Goal: Information Seeking & Learning: Find specific page/section

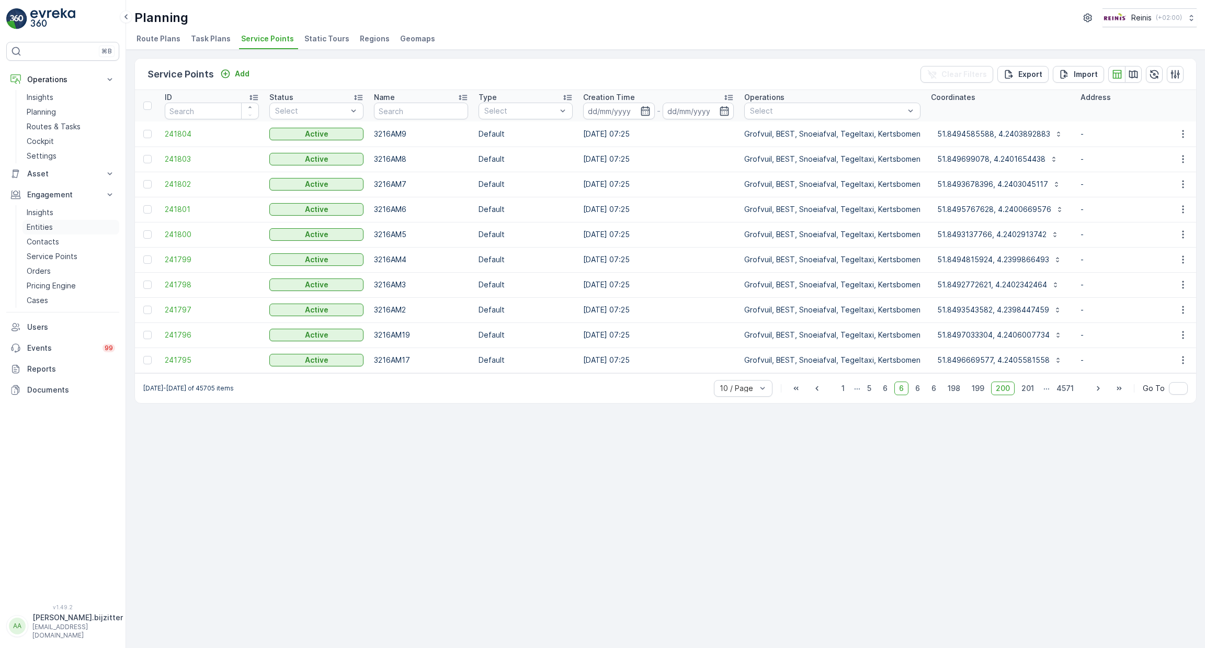
click at [45, 224] on p "Entities" at bounding box center [40, 227] width 26 height 10
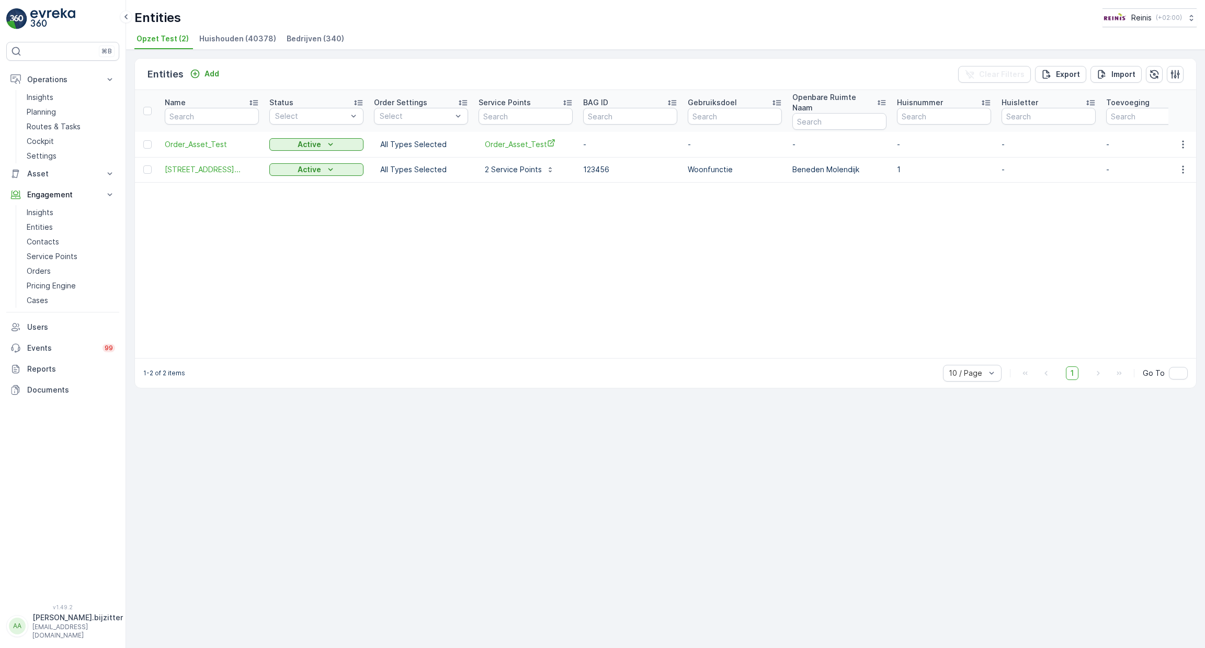
click at [301, 35] on span "Bedrijven (340)" at bounding box center [316, 38] width 58 height 10
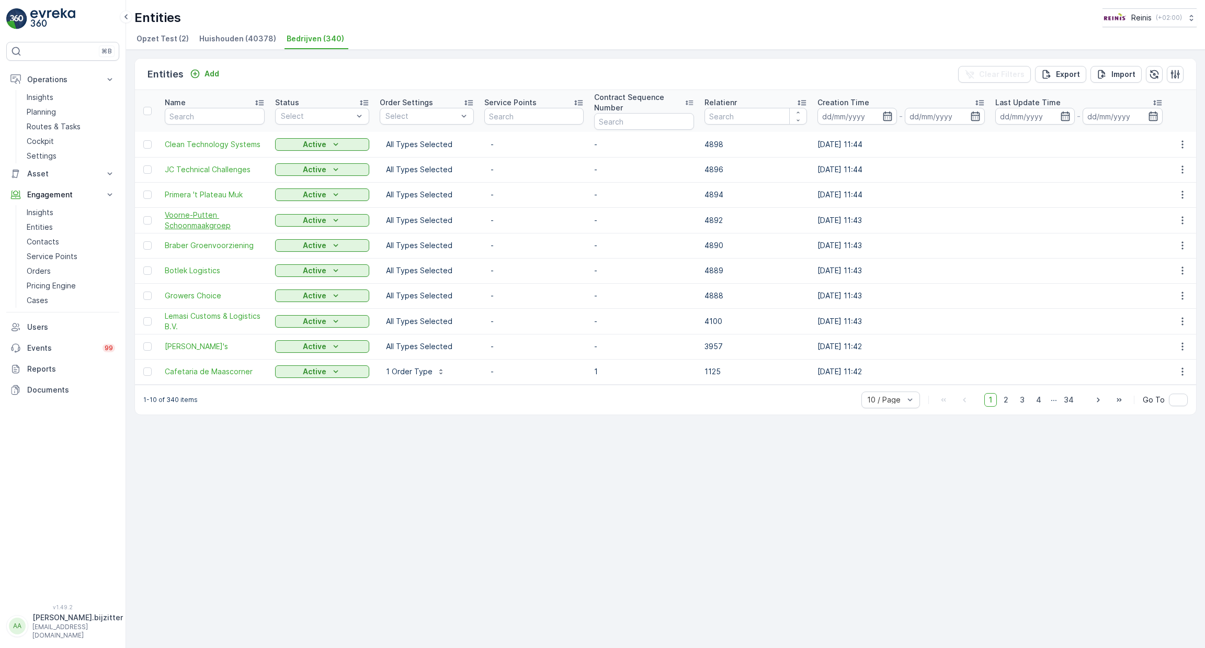
click at [192, 219] on span "Voorne-Putten Schoonmaakgroep" at bounding box center [215, 220] width 100 height 21
click at [222, 369] on span "Cafetaria de Maascorner" at bounding box center [215, 371] width 100 height 10
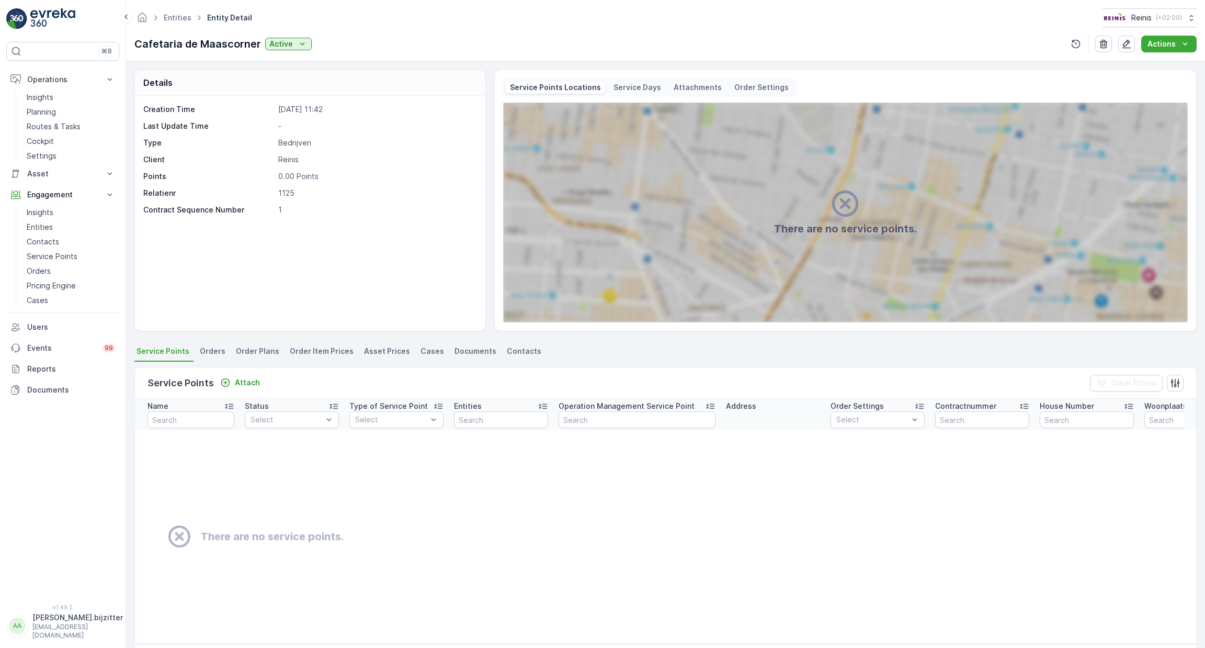
click at [222, 369] on div "Service Points Attach Clear Filters" at bounding box center [665, 382] width 1061 height 31
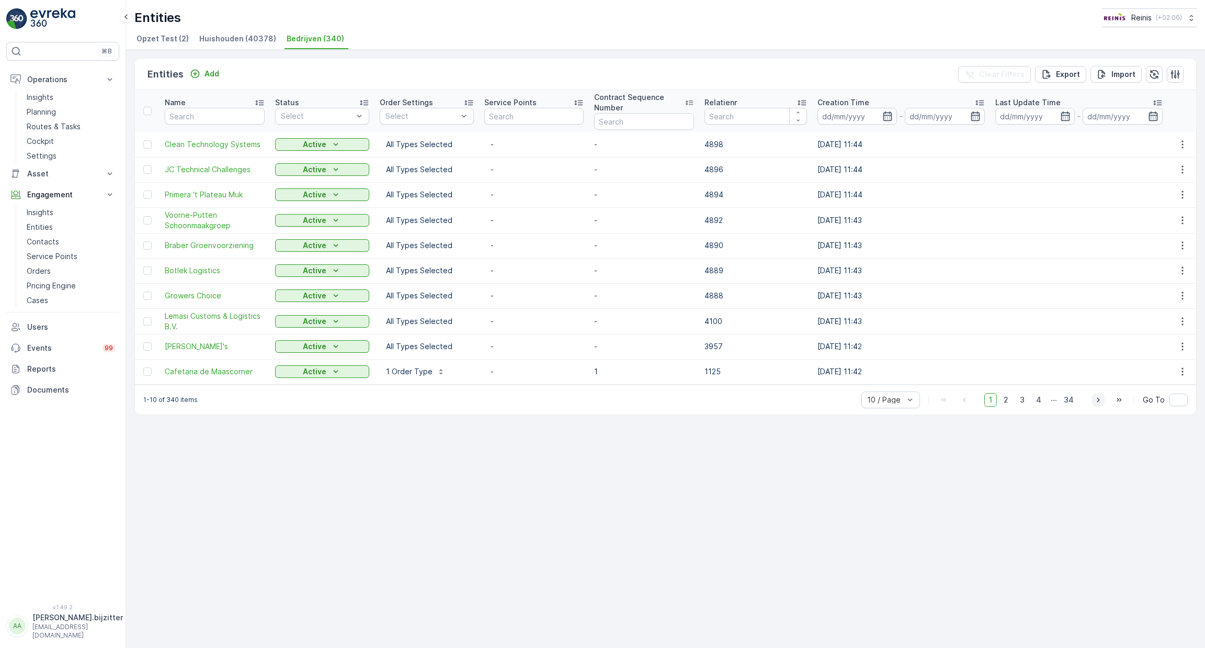
click at [1098, 399] on icon "button" at bounding box center [1098, 399] width 10 height 10
click at [1098, 399] on div "Entities Add Clear Filters Export Import Name Status Select Order Settings Sele…" at bounding box center [665, 349] width 1079 height 598
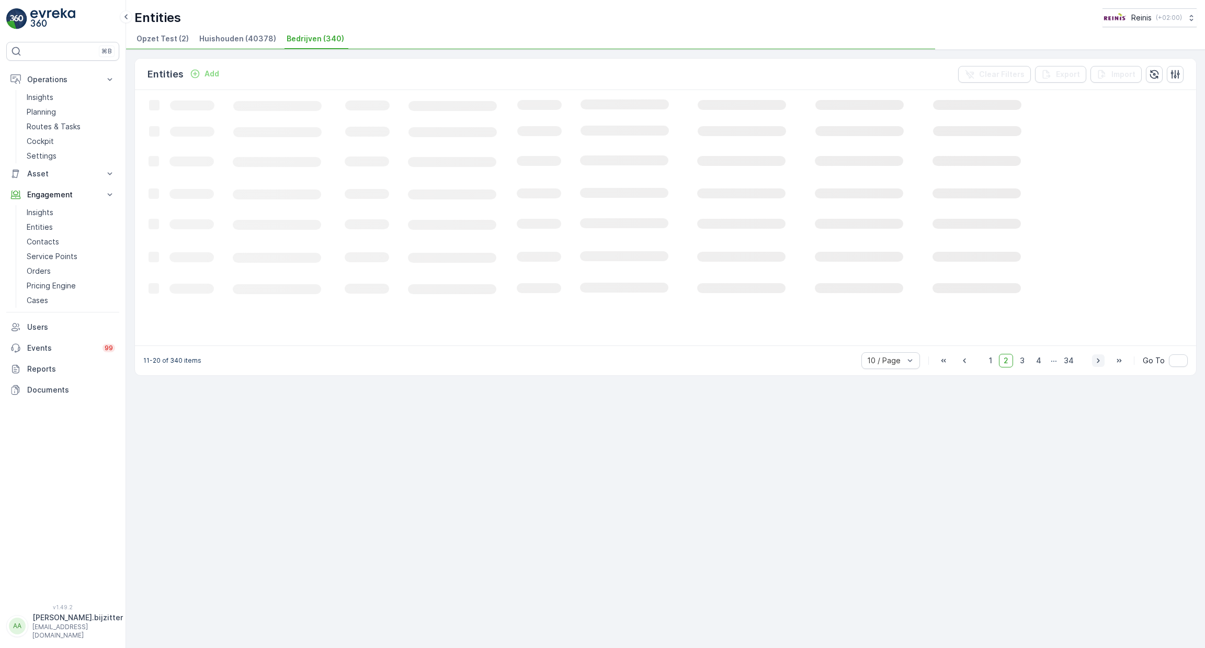
click at [1098, 399] on div "Entities Add Clear Filters Export Import Loading... 11-20 of 340 items 10 / Pag…" at bounding box center [665, 349] width 1079 height 598
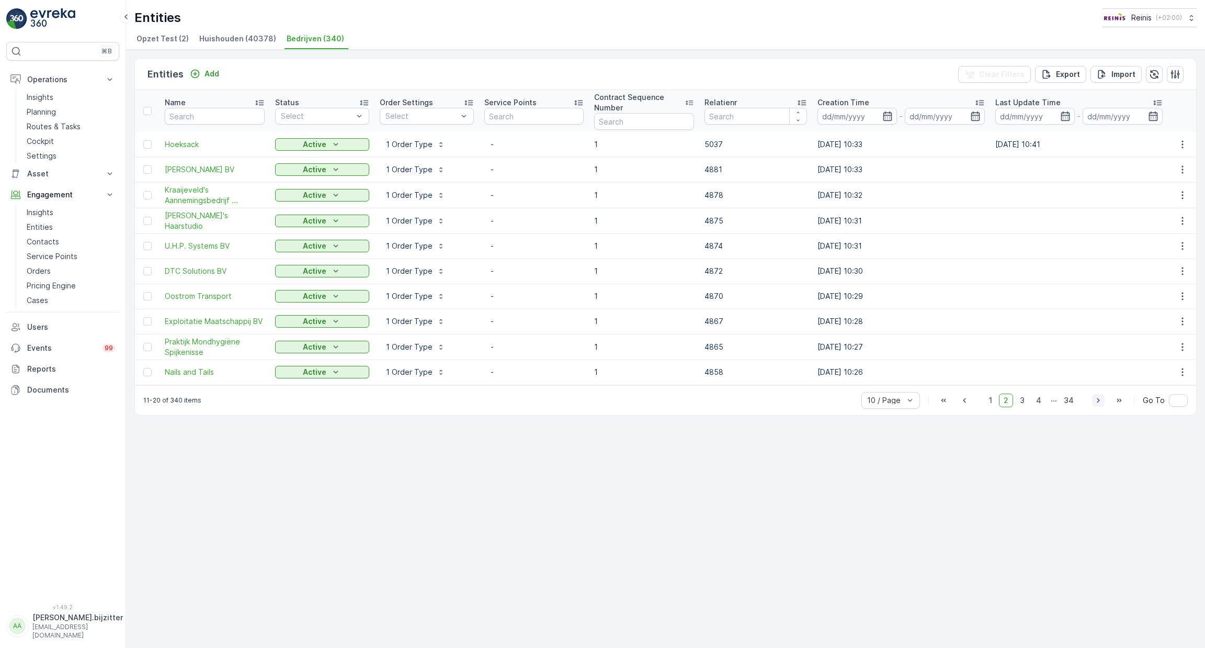
click at [1098, 399] on icon "button" at bounding box center [1098, 400] width 10 height 10
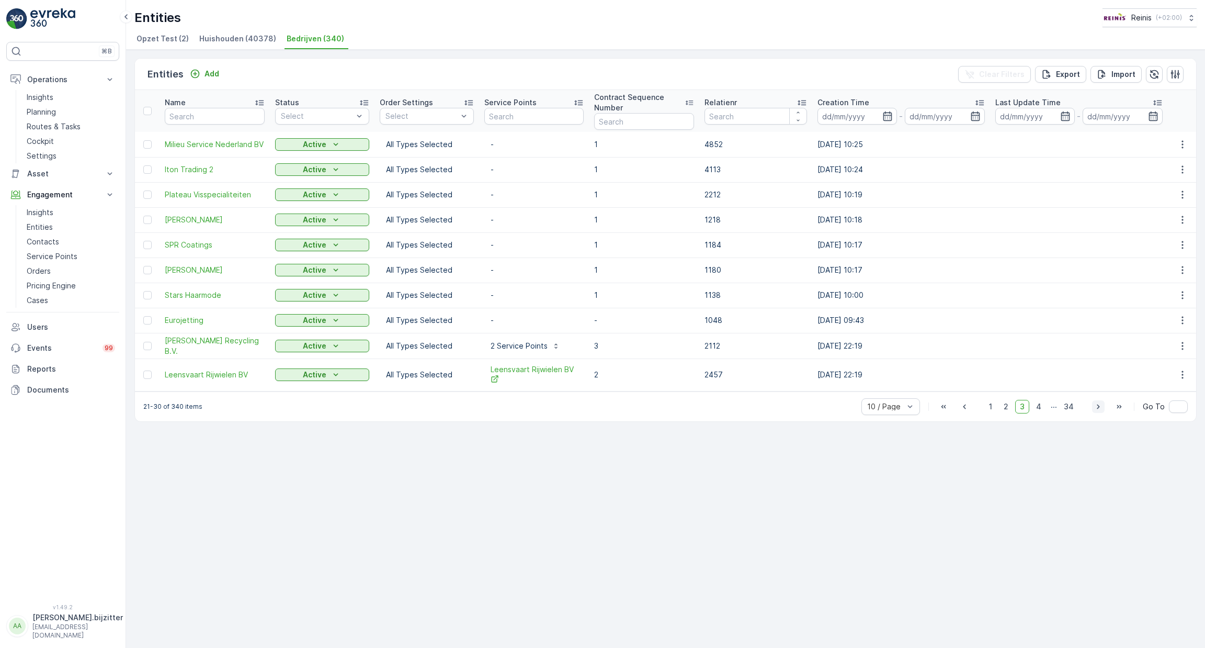
click at [1098, 401] on icon "button" at bounding box center [1098, 406] width 10 height 10
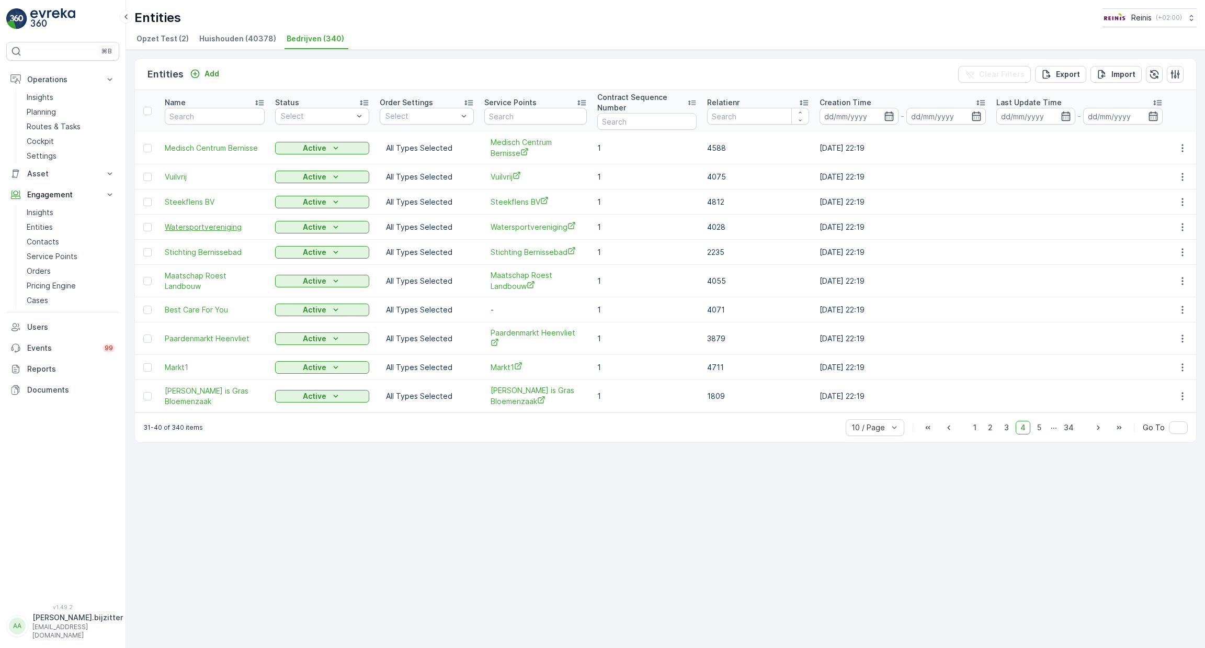
click at [220, 229] on span "Watersportvereniging" at bounding box center [215, 227] width 100 height 10
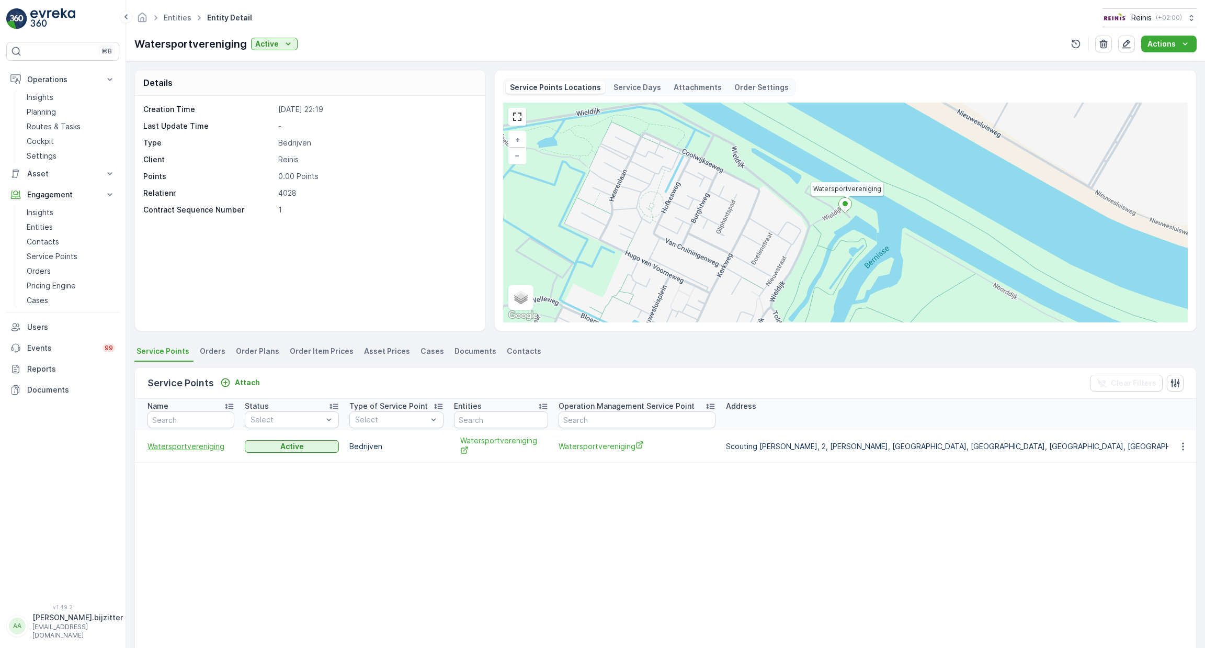
click at [188, 446] on span "Watersportvereniging" at bounding box center [191, 446] width 87 height 10
click at [189, 450] on span "Watersportvereniging" at bounding box center [191, 446] width 87 height 10
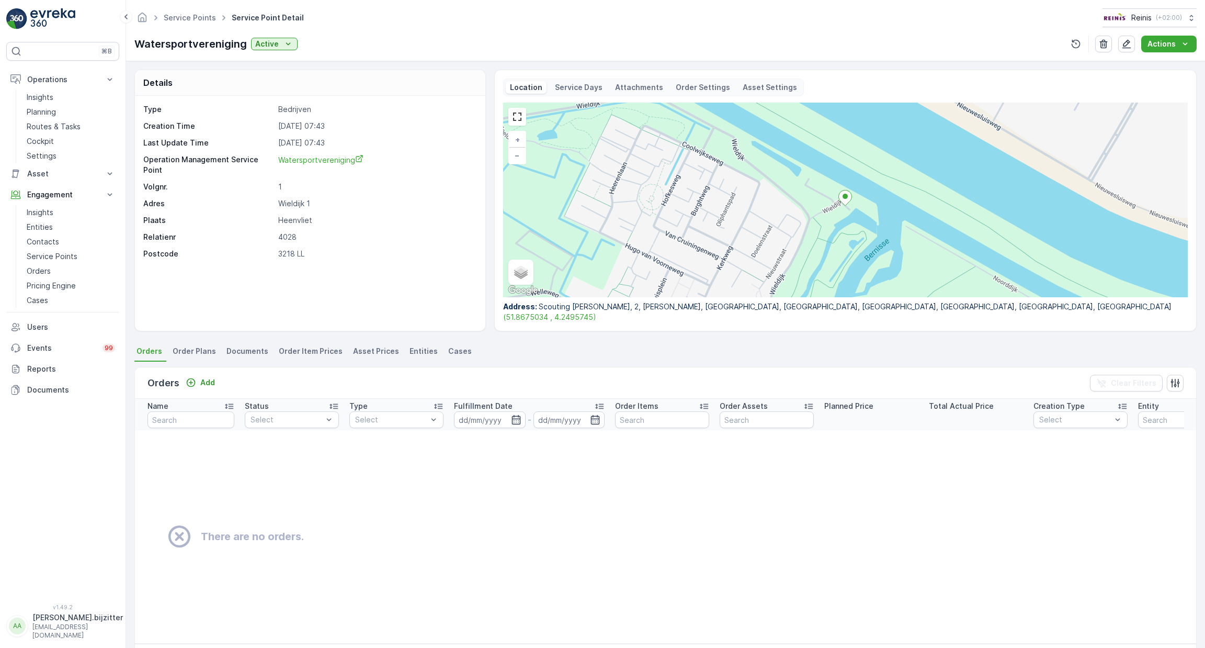
click at [295, 202] on p "Wieldijk 1" at bounding box center [376, 203] width 196 height 10
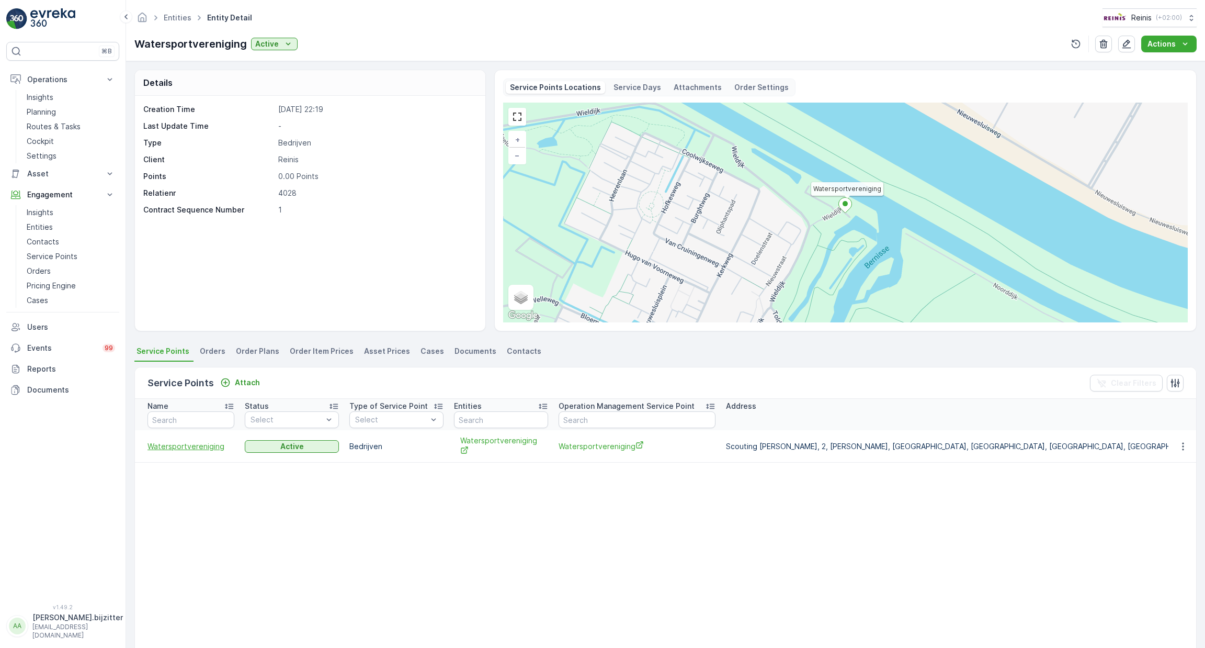
click at [184, 444] on span "Watersportvereniging" at bounding box center [191, 446] width 87 height 10
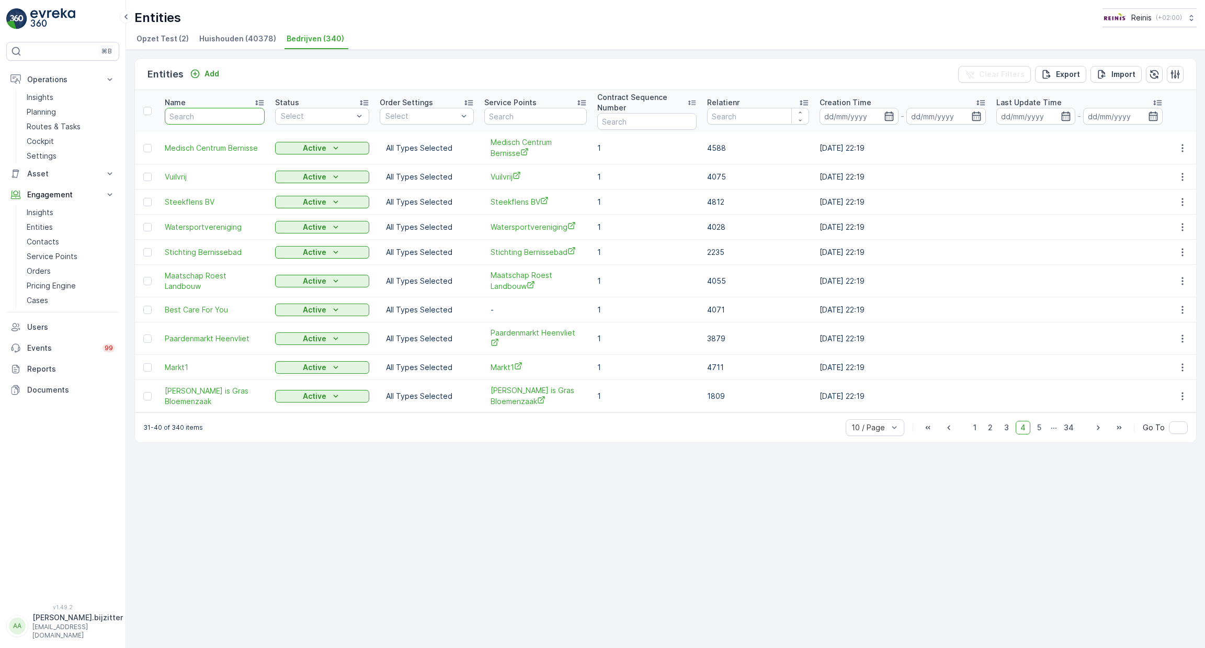
click at [222, 119] on input "text" at bounding box center [215, 116] width 100 height 17
type input "ge"
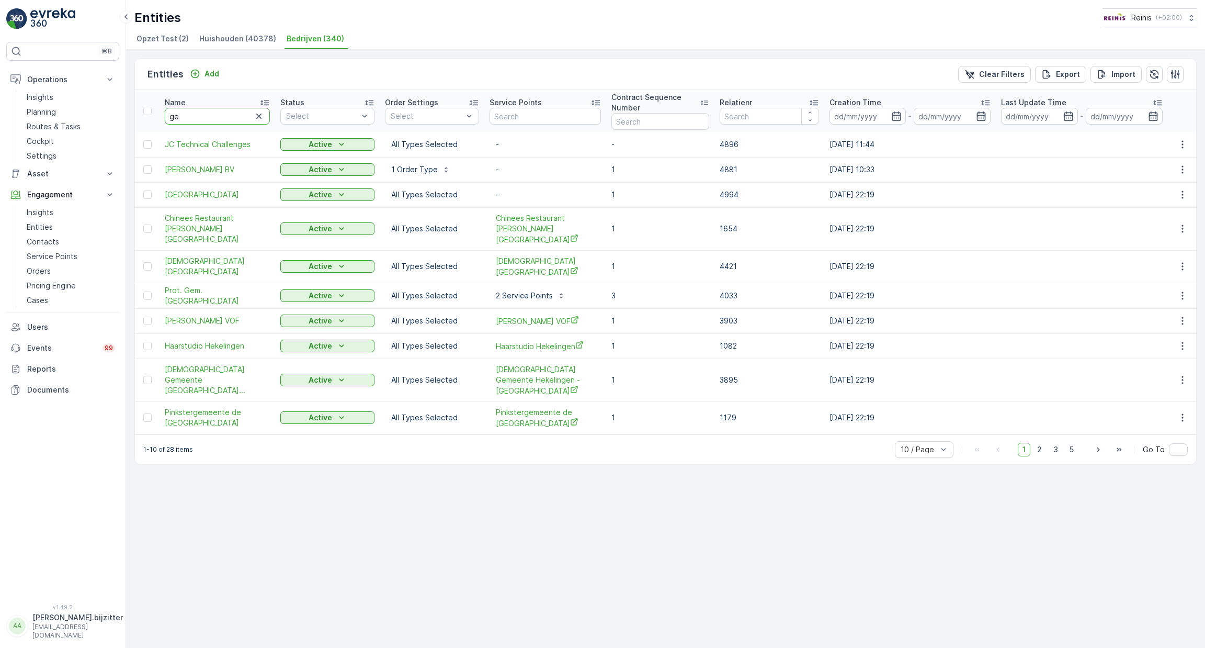
click at [222, 119] on input "ge" at bounding box center [217, 116] width 105 height 17
type input "gemee"
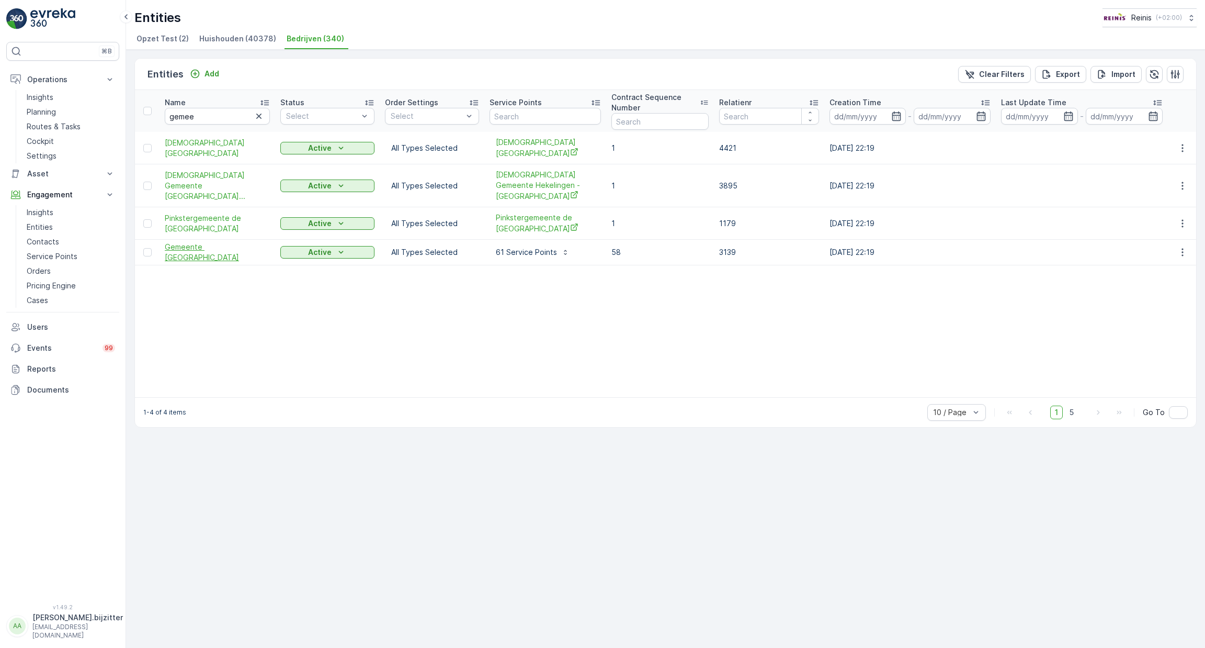
click at [208, 242] on span "Gemeente [GEOGRAPHIC_DATA]" at bounding box center [217, 252] width 105 height 21
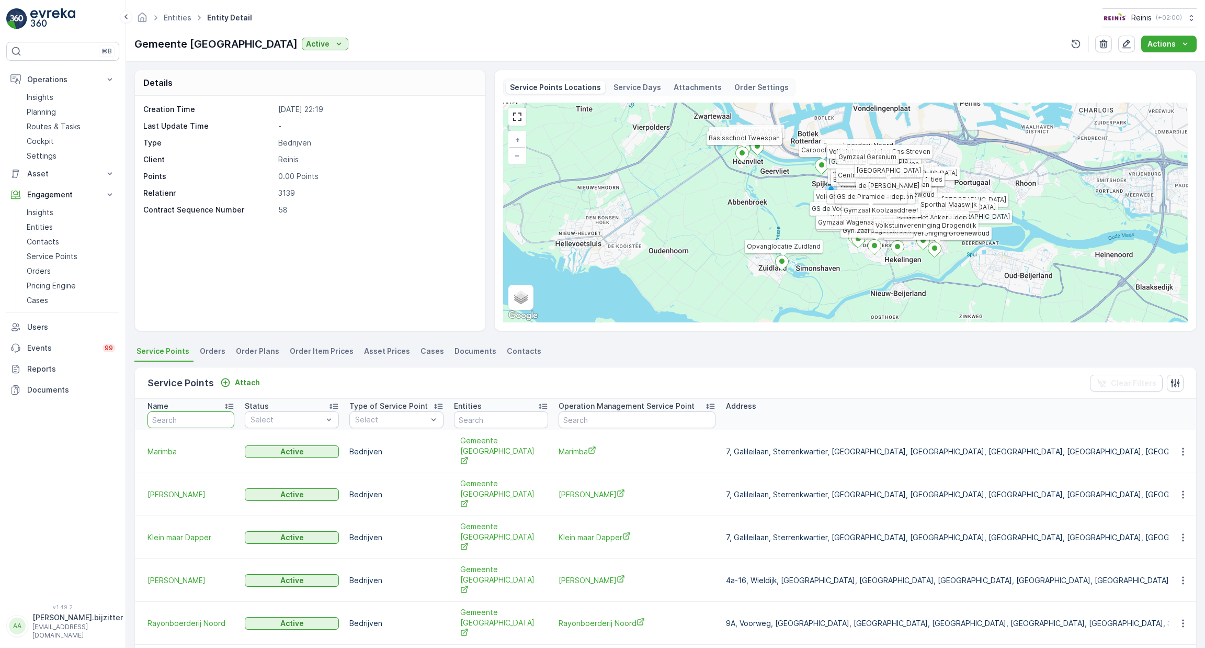
click at [174, 421] on input "text" at bounding box center [191, 419] width 87 height 17
type input "ele"
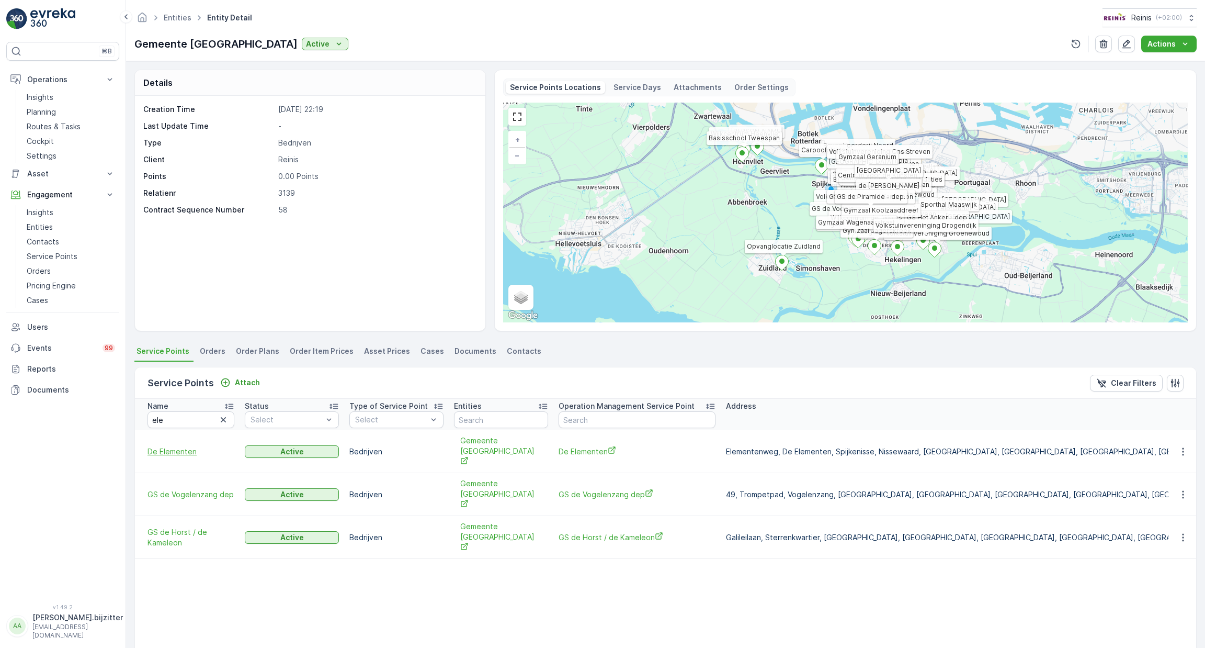
click at [181, 446] on span "De Elementen" at bounding box center [191, 451] width 87 height 10
click at [177, 446] on span "De Elementen" at bounding box center [191, 451] width 87 height 10
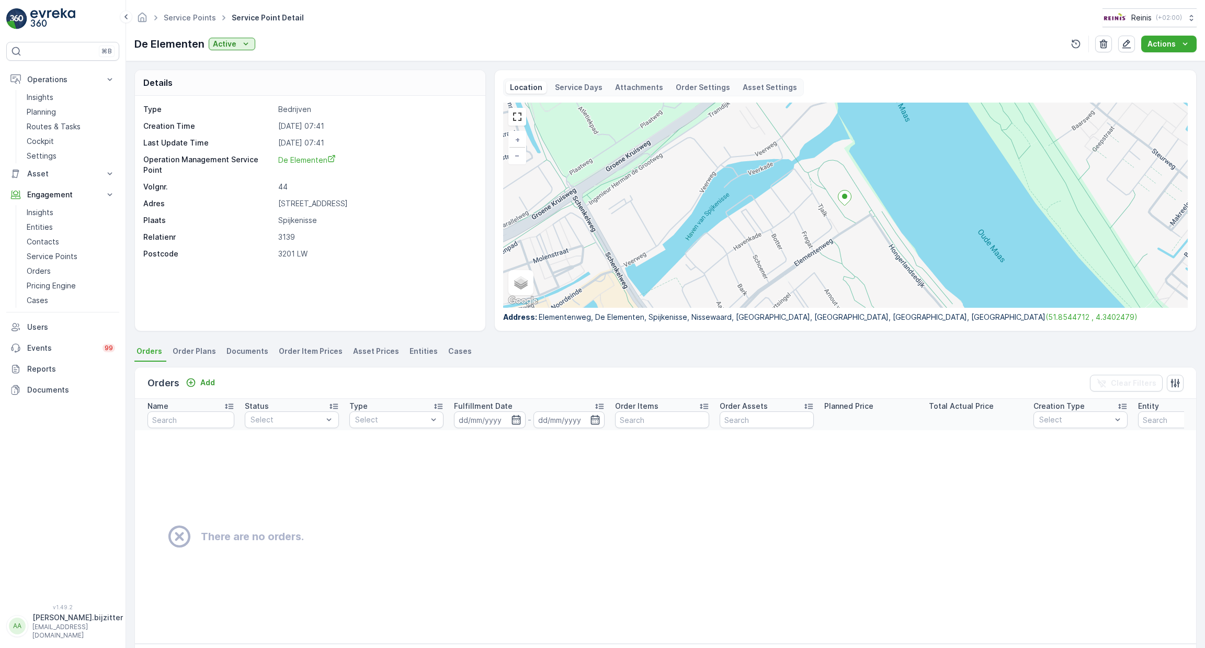
click at [404, 232] on p "3139" at bounding box center [376, 237] width 196 height 10
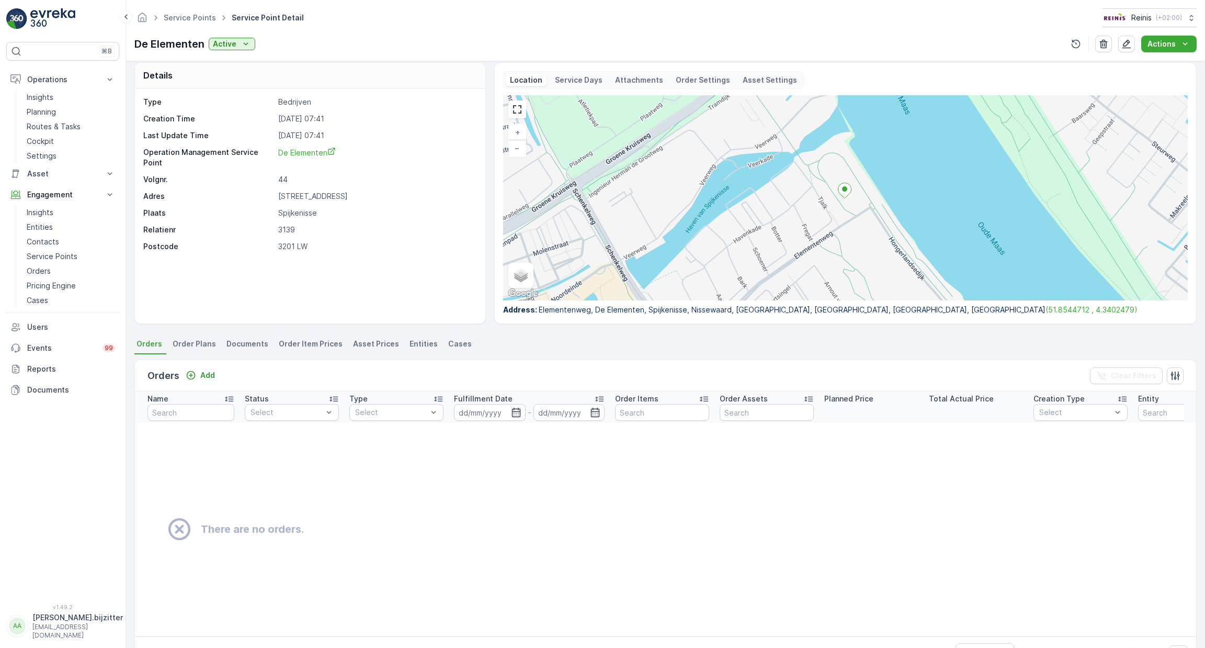
scroll to position [8, 0]
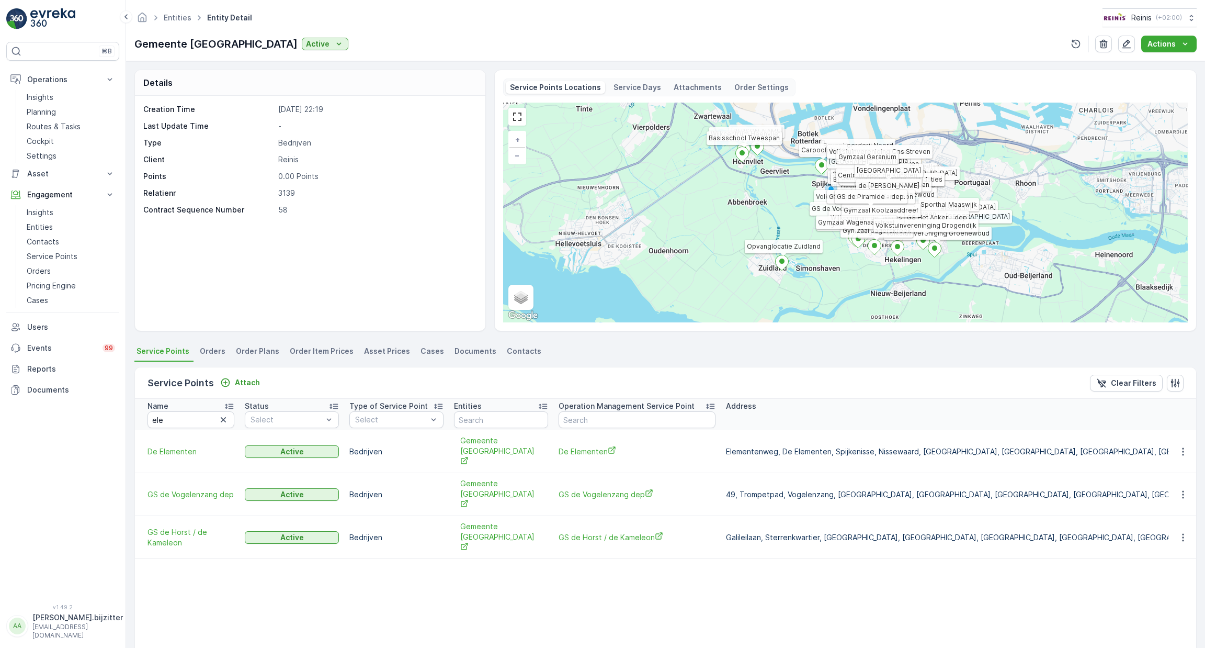
click at [507, 347] on span "Contacts" at bounding box center [524, 351] width 35 height 10
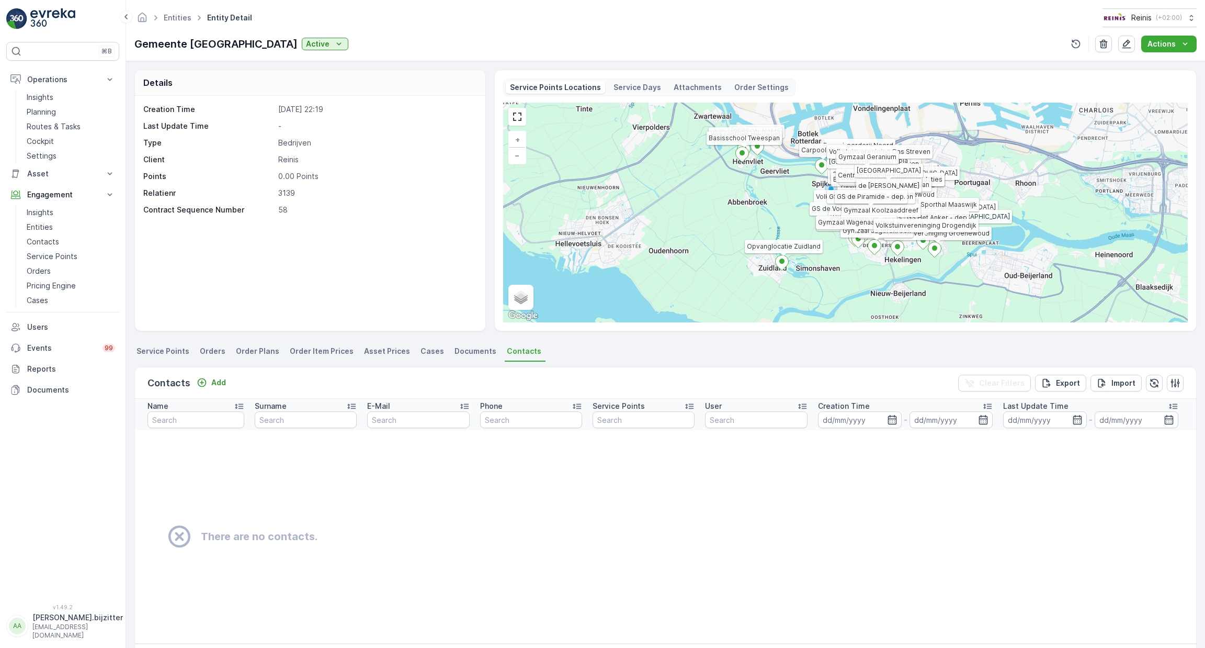
click at [460, 348] on span "Documents" at bounding box center [476, 351] width 42 height 10
click at [421, 347] on span "Cases" at bounding box center [433, 351] width 24 height 10
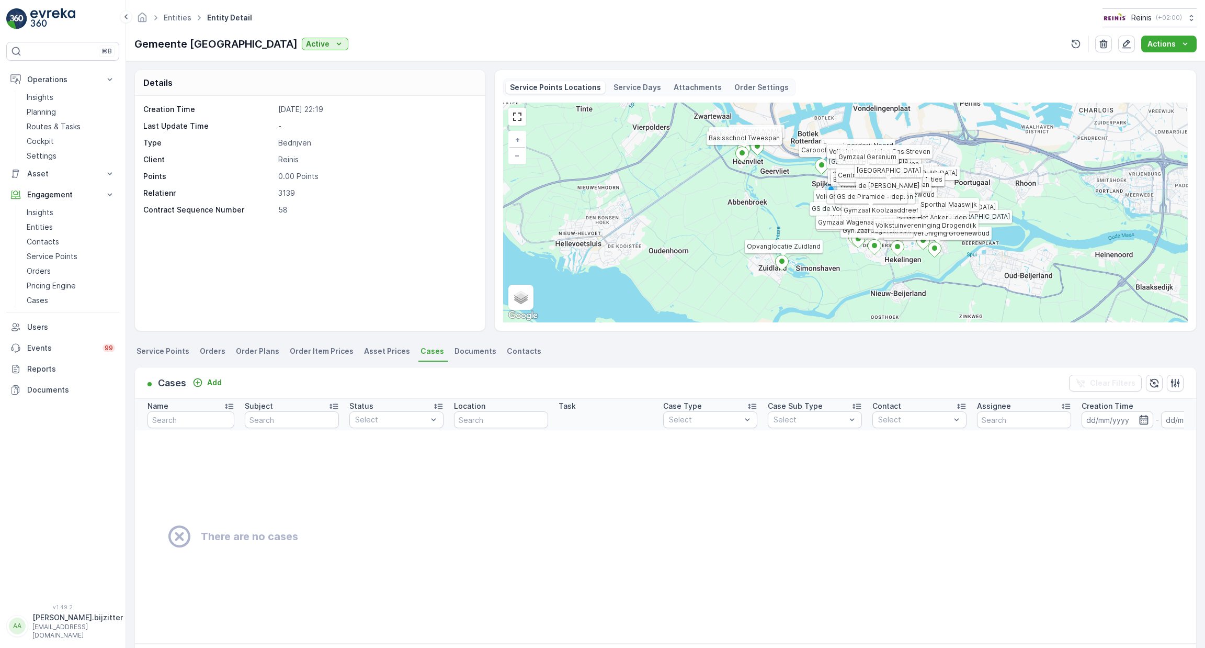
click at [384, 346] on span "Asset Prices" at bounding box center [387, 351] width 46 height 10
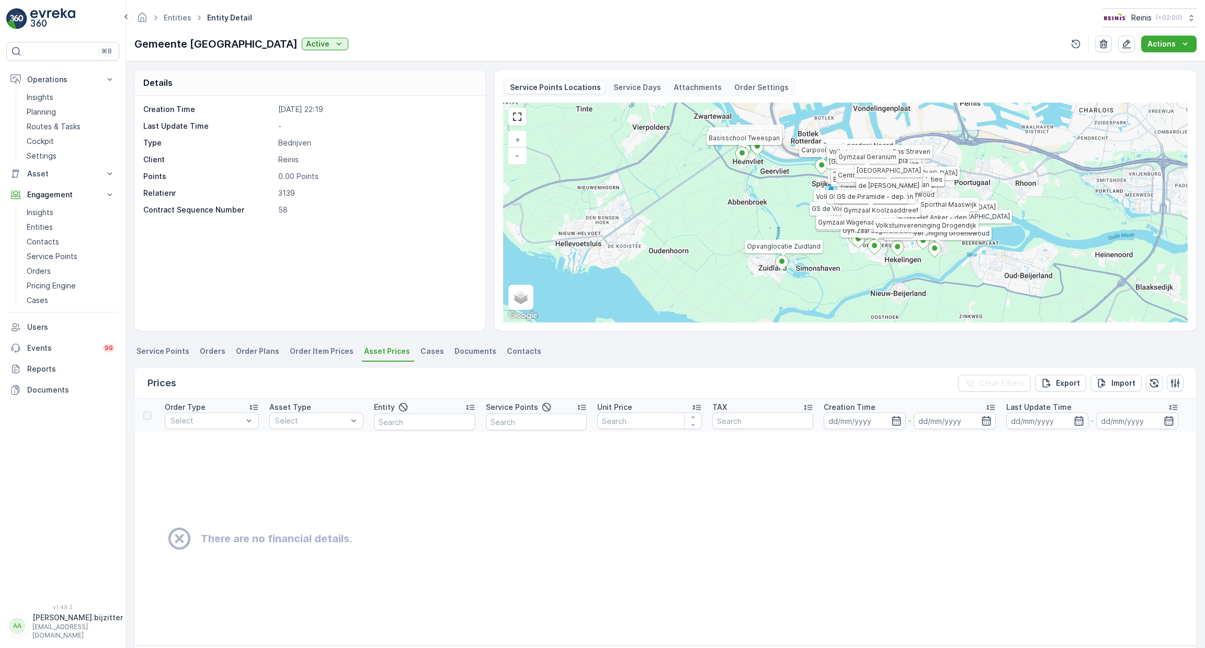
click at [318, 352] on span "Order Item Prices" at bounding box center [322, 351] width 64 height 10
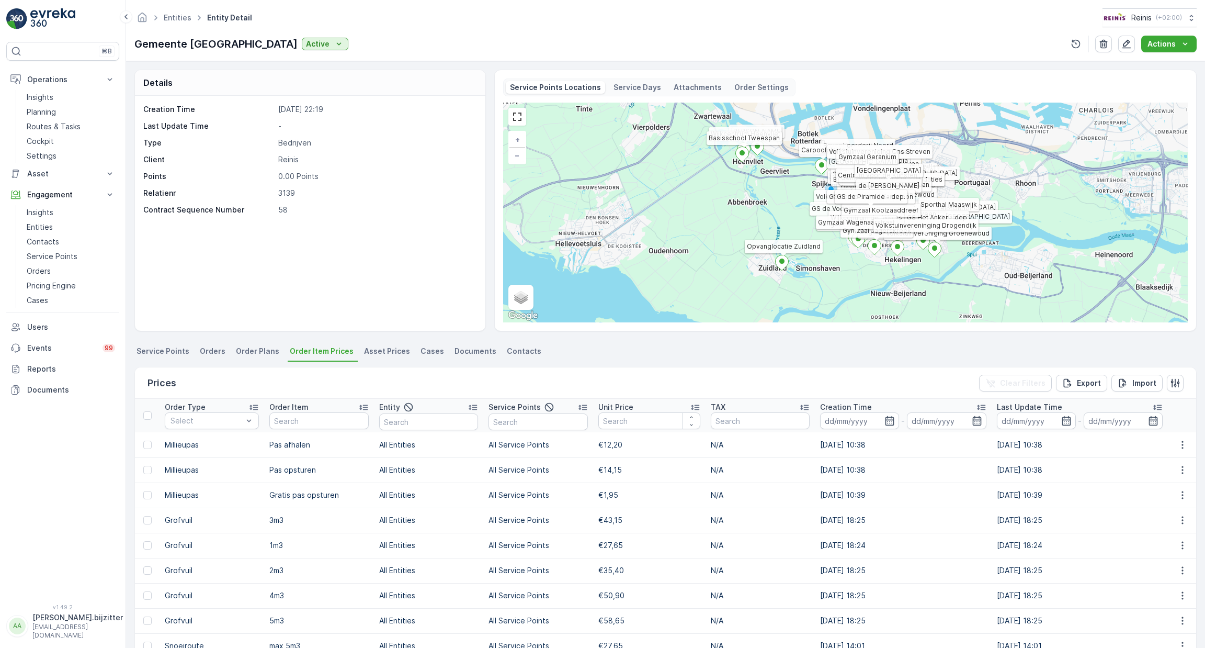
scroll to position [75, 0]
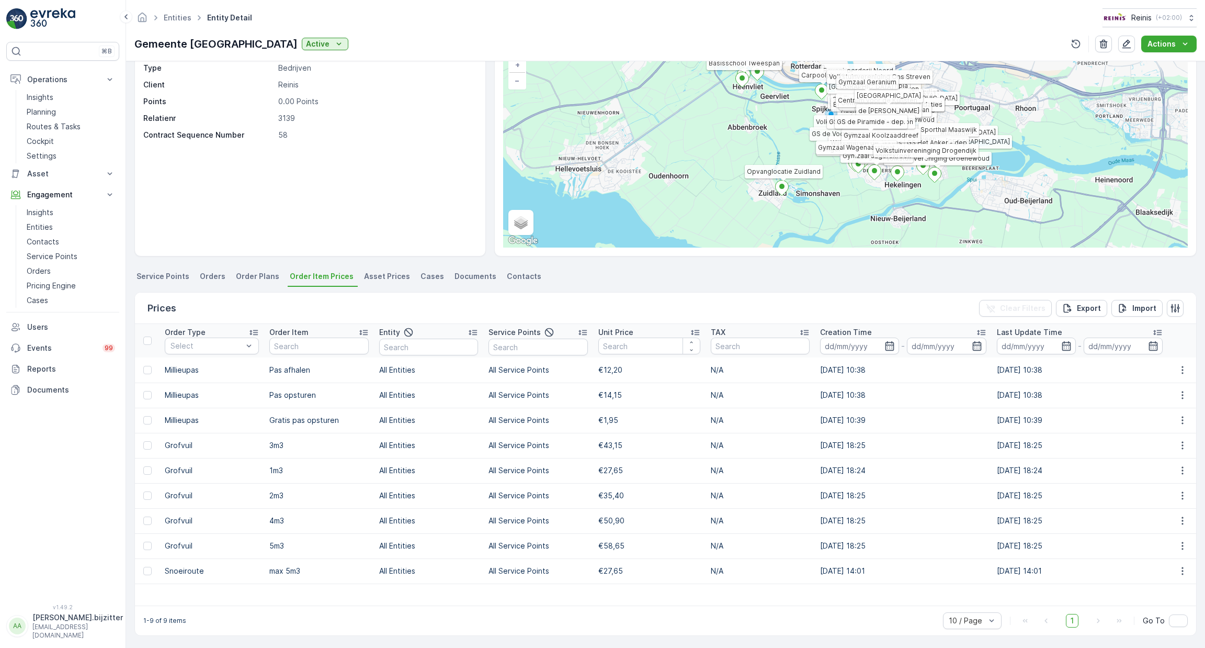
click at [246, 276] on span "Order Plans" at bounding box center [257, 276] width 43 height 10
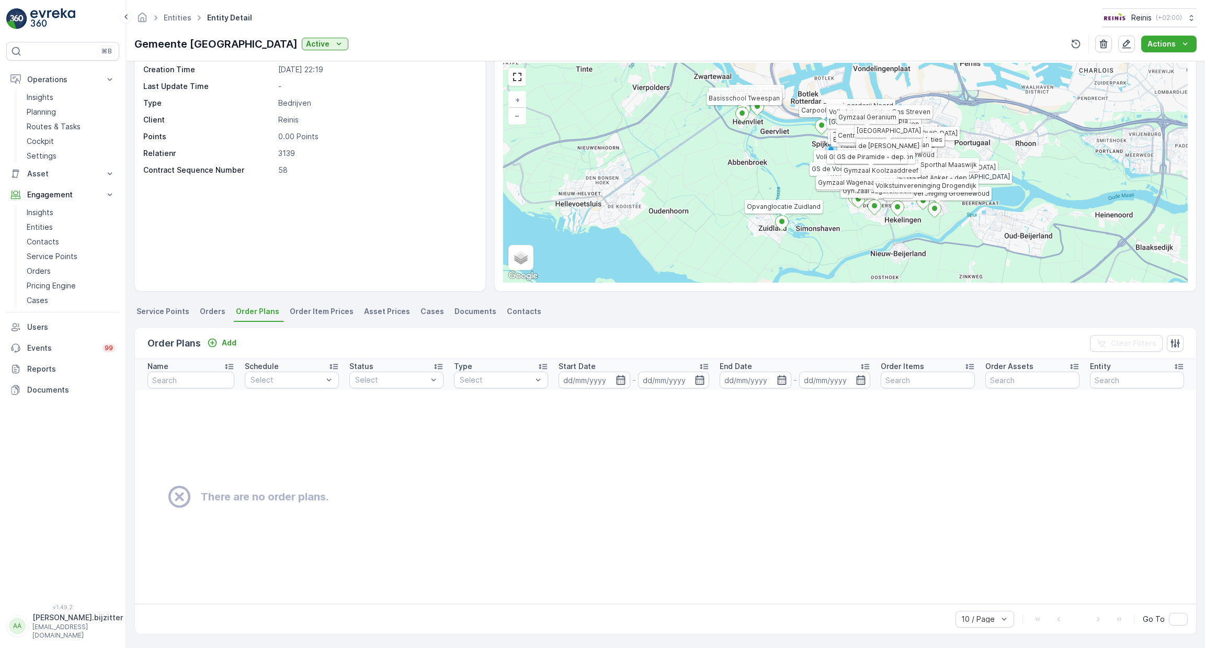
scroll to position [43, 0]
click at [205, 309] on span "Orders" at bounding box center [213, 311] width 26 height 10
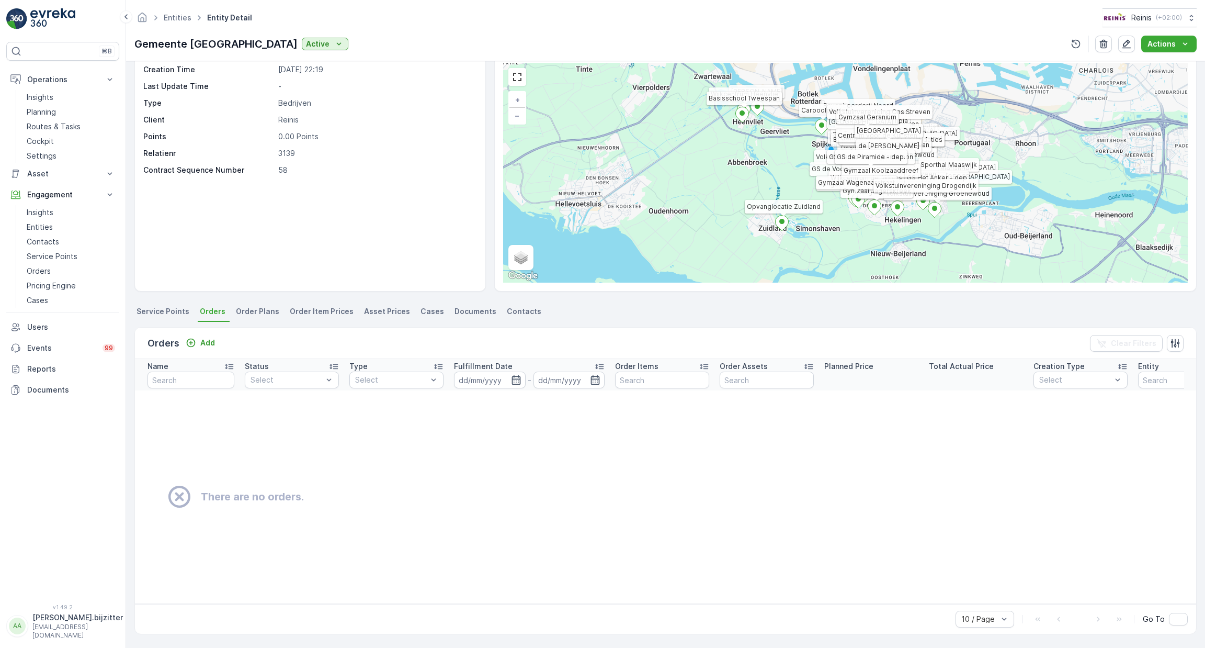
scroll to position [43, 0]
click at [173, 308] on span "Service Points" at bounding box center [163, 311] width 53 height 10
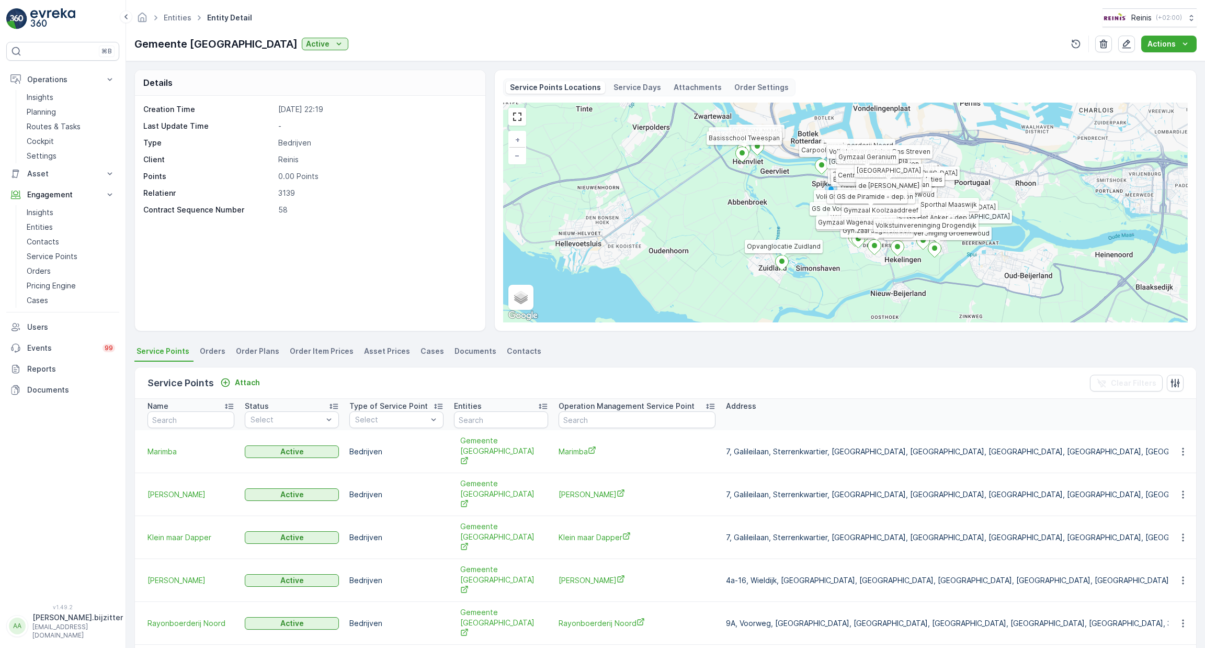
click at [277, 279] on div "Creation Time [DATE] 22:19 Last Update Time - Type Bedrijven Client Reinis Poin…" at bounding box center [310, 213] width 350 height 235
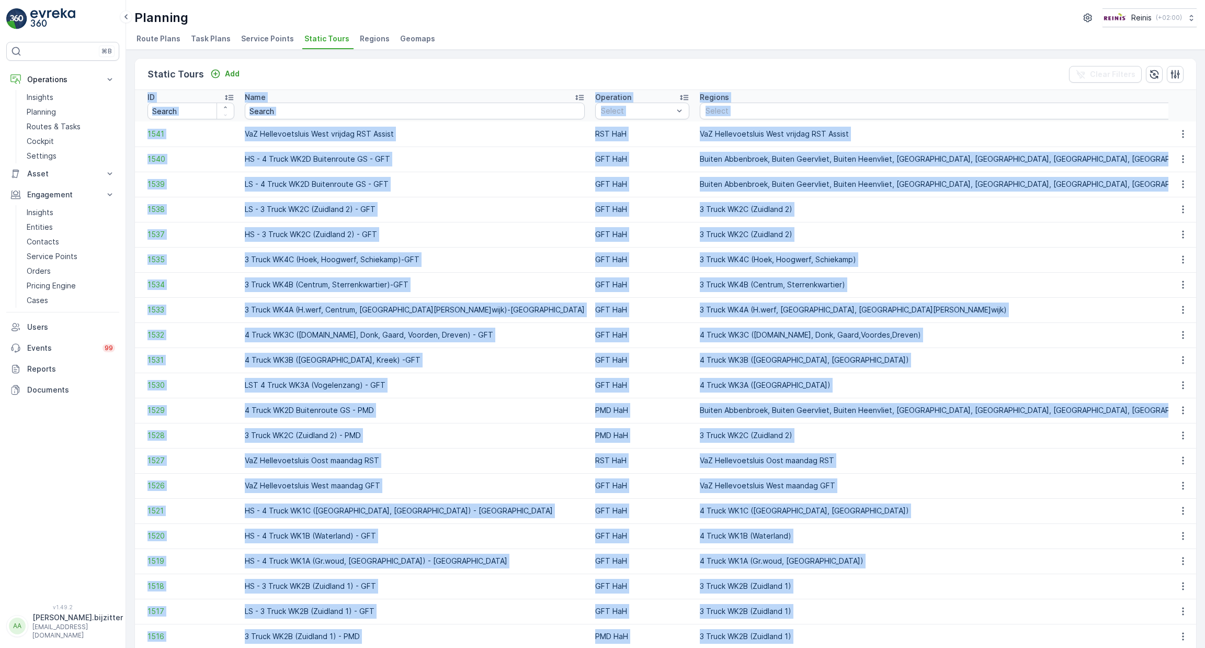
scroll to position [522, 0]
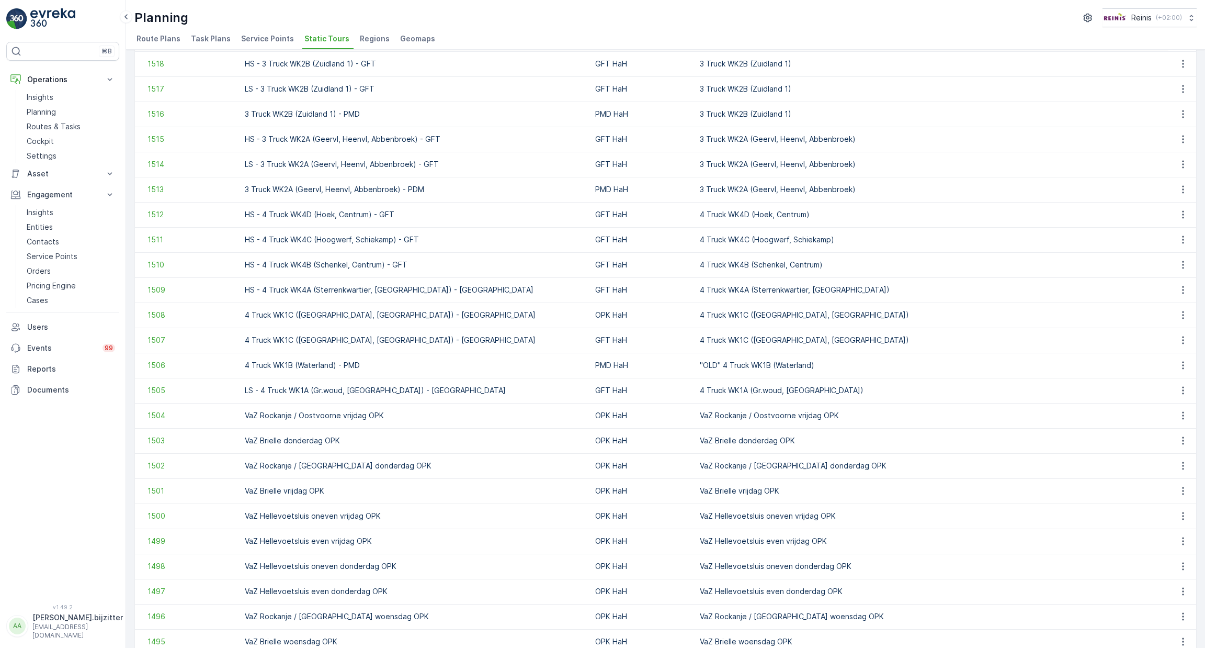
click at [482, 26] on div "Planning Reinis ( +02:00 )" at bounding box center [665, 17] width 1062 height 19
